Goal: Task Accomplishment & Management: Complete application form

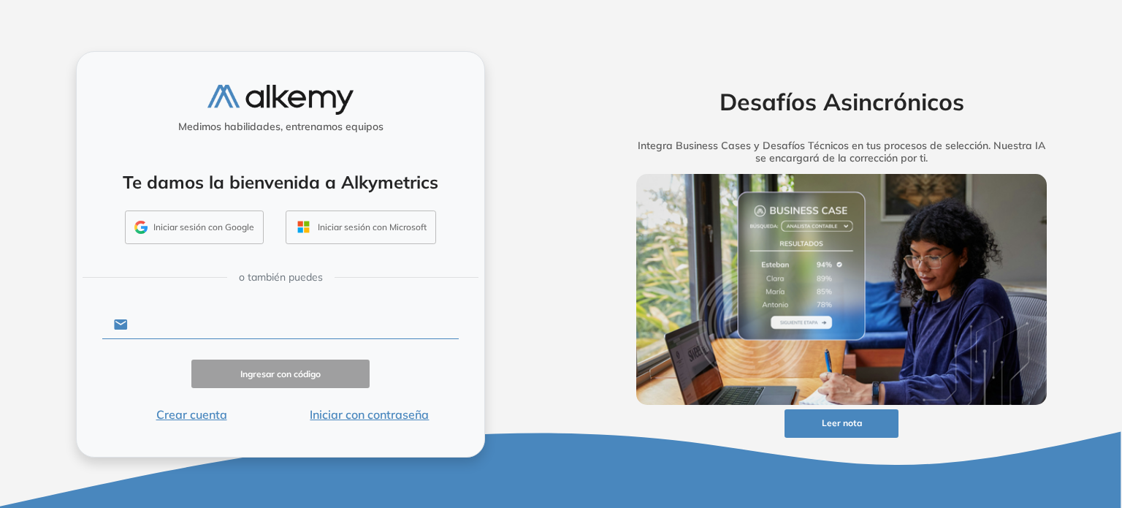
click at [175, 325] on input "text" at bounding box center [293, 324] width 331 height 28
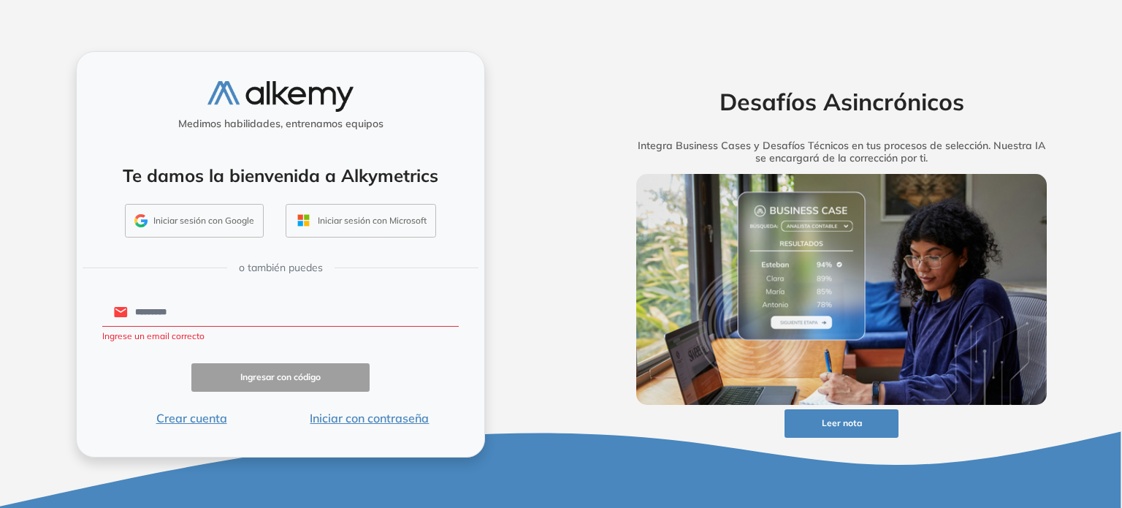
click at [175, 324] on input "*********" at bounding box center [293, 312] width 331 height 28
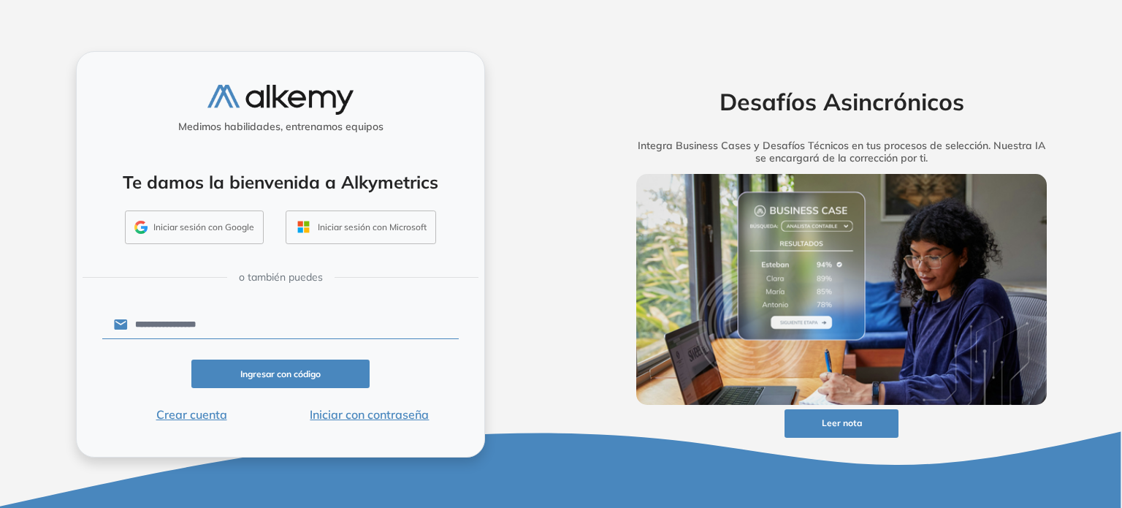
type input "**********"
click at [284, 380] on button "Ingresar con código" at bounding box center [280, 373] width 178 height 28
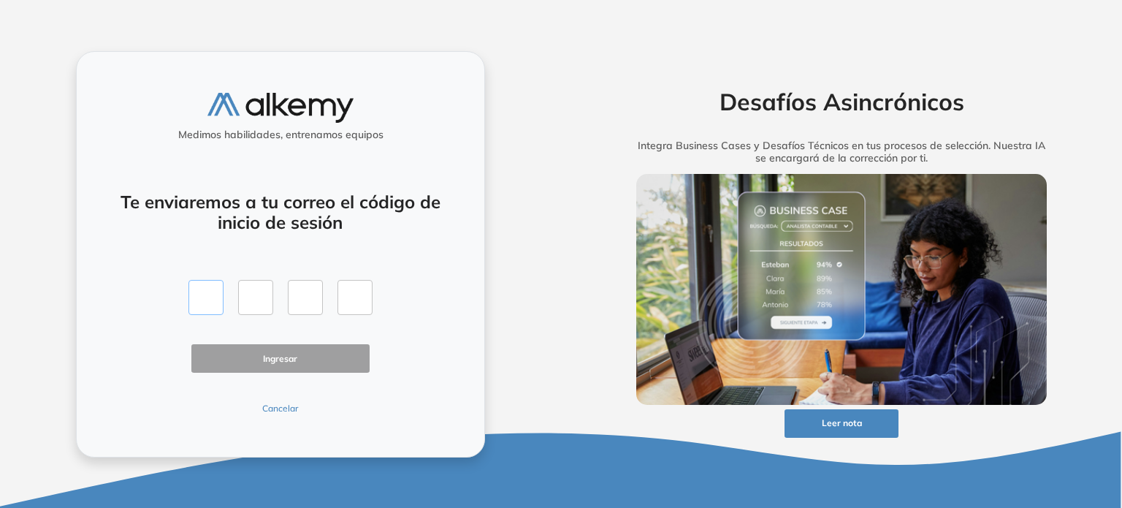
click at [199, 286] on input "text" at bounding box center [205, 297] width 35 height 35
type input "*"
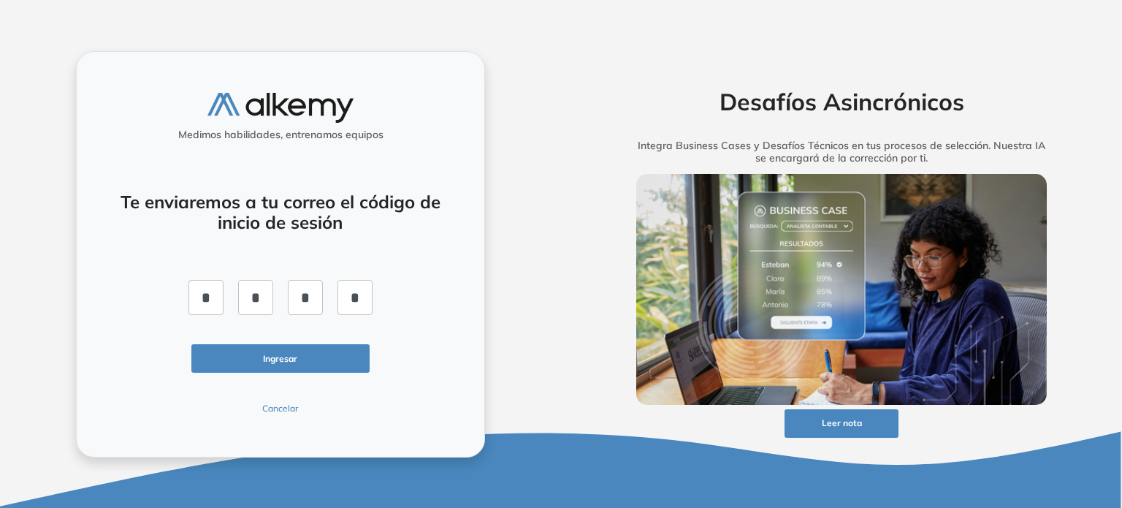
click at [290, 351] on button "Ingresar" at bounding box center [280, 358] width 178 height 28
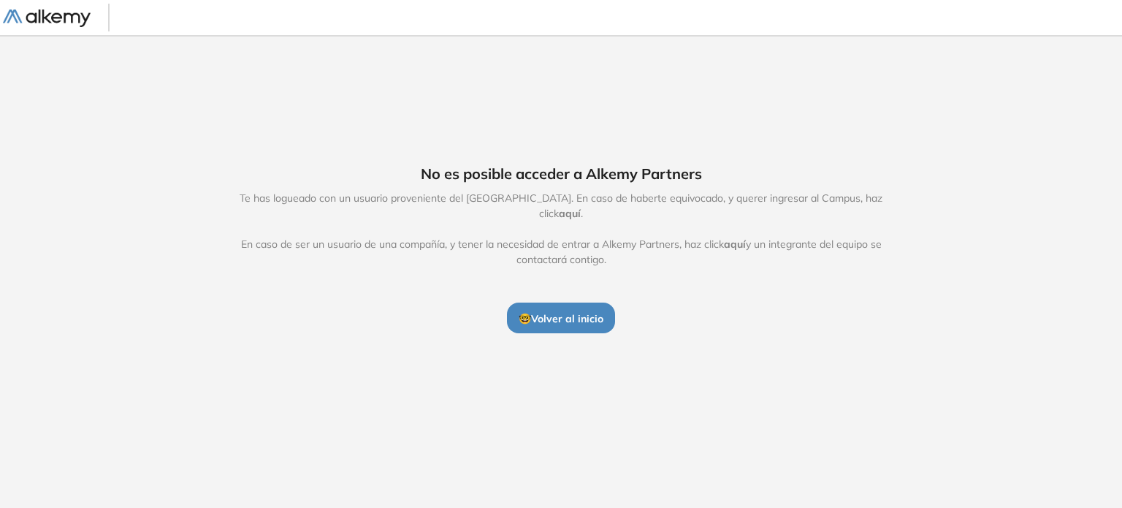
click at [562, 312] on span "🤓 Volver al inicio" at bounding box center [561, 318] width 85 height 13
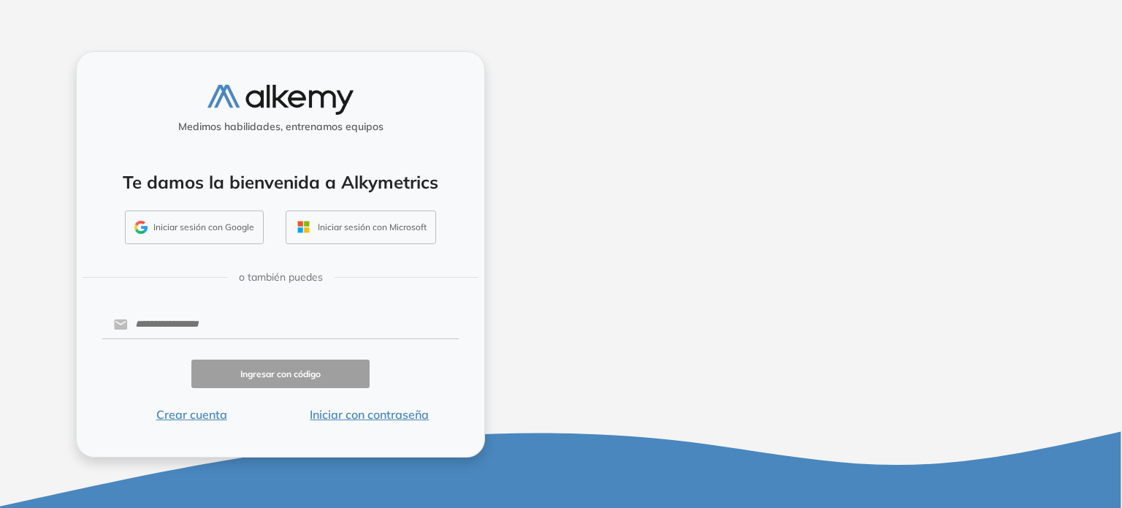
click at [558, 317] on div "Medimos habilidades, entrenamos equipos Te damos la bienvenida a Alkymetrics In…" at bounding box center [280, 254] width 561 height 508
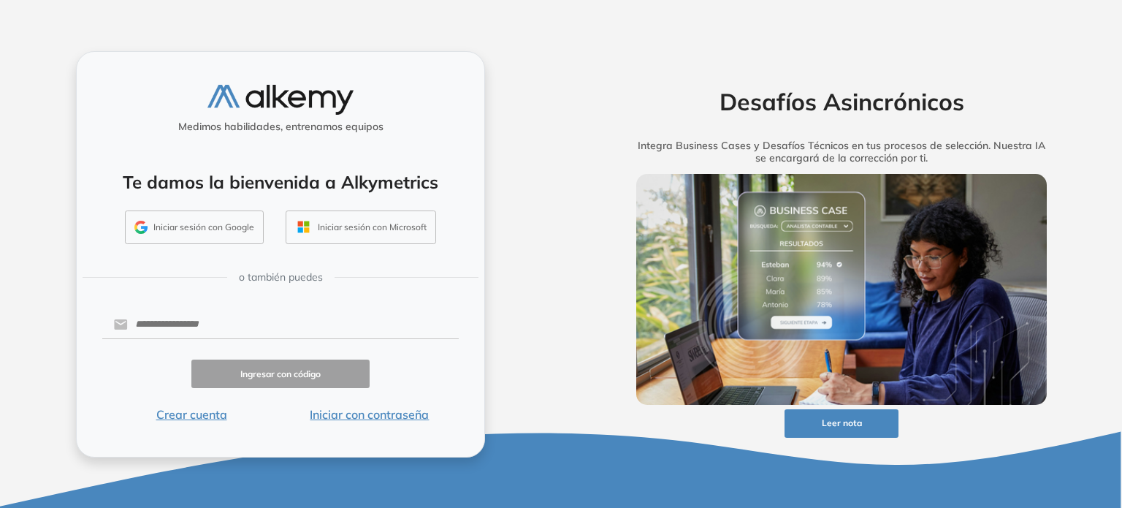
click at [262, 309] on form "Ingresar con código Crear cuenta Iniciar con contraseña" at bounding box center [280, 365] width 356 height 115
click at [172, 324] on input "text" at bounding box center [293, 324] width 331 height 28
type input "**********"
click button "Ingresar con código" at bounding box center [280, 373] width 178 height 28
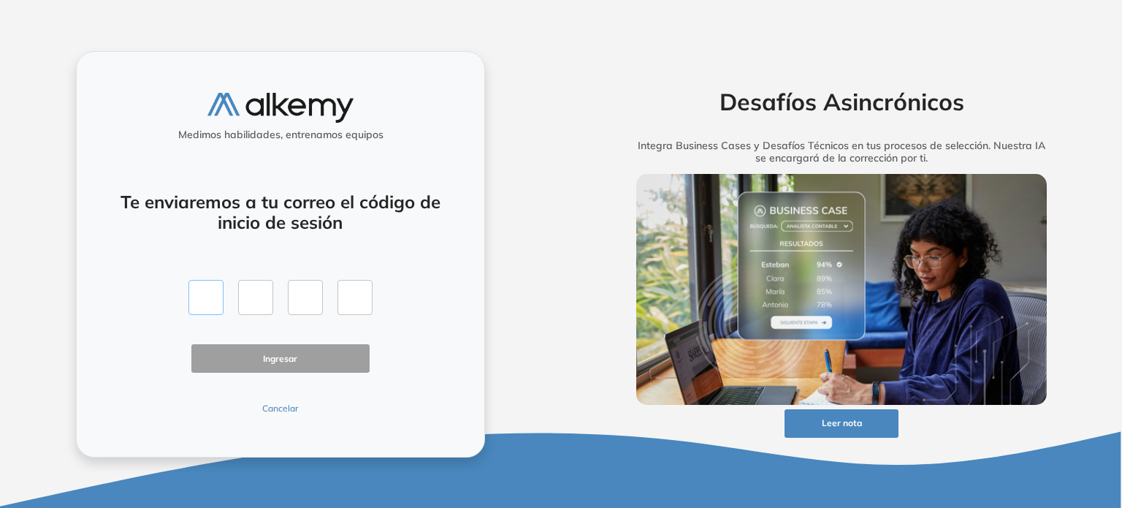
click at [213, 303] on input "text" at bounding box center [205, 297] width 35 height 35
type input "*"
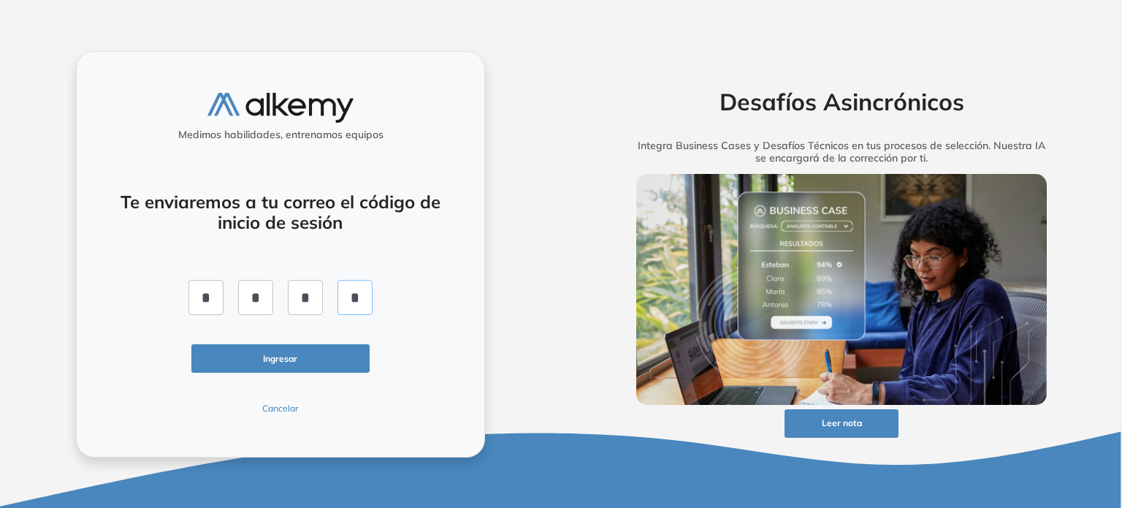
click button "Ingresar" at bounding box center [280, 358] width 178 height 28
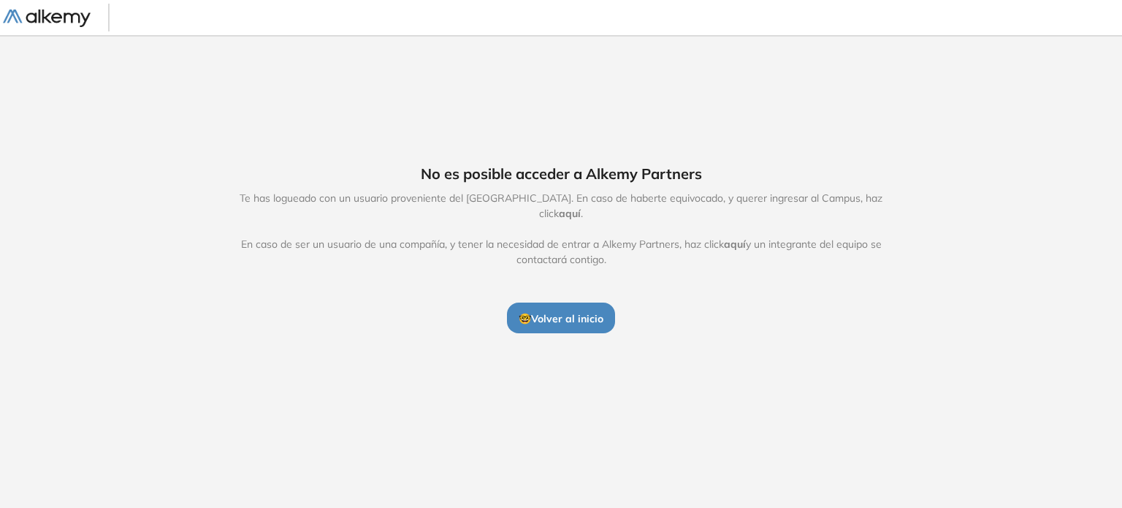
click at [45, 23] on img at bounding box center [47, 18] width 88 height 18
click at [581, 207] on span "aquí" at bounding box center [570, 213] width 22 height 13
